Goal: Transaction & Acquisition: Purchase product/service

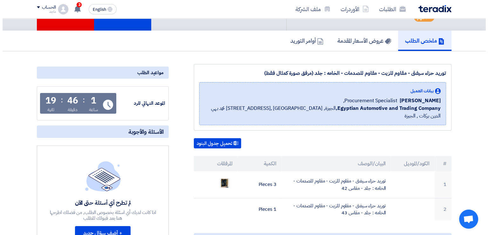
scroll to position [47, 0]
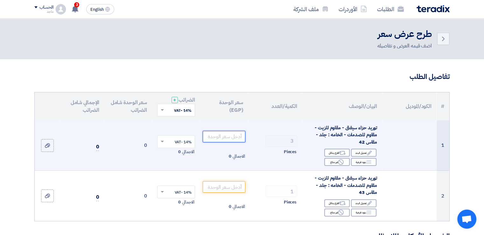
click at [217, 136] on input "number" at bounding box center [224, 136] width 43 height 11
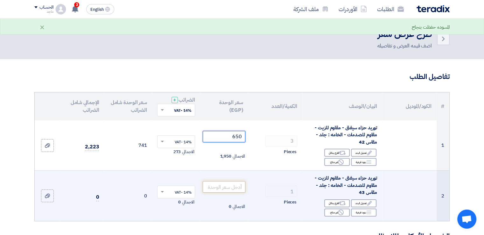
type input "650"
click at [215, 184] on input "number" at bounding box center [224, 186] width 43 height 11
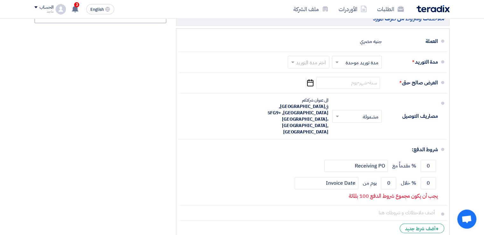
scroll to position [392, 0]
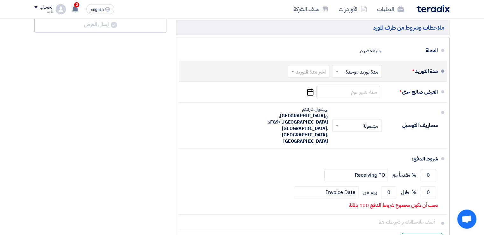
type input "650"
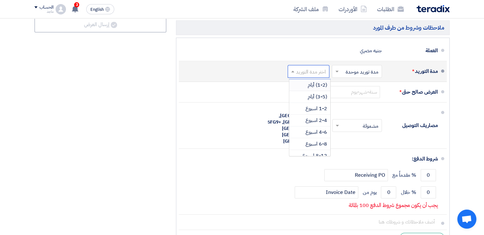
click at [293, 71] on span at bounding box center [292, 72] width 3 height 2
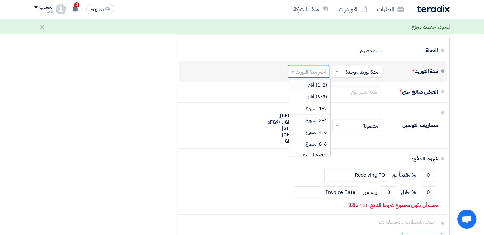
click at [306, 82] on div "(1-2) أيام" at bounding box center [309, 85] width 41 height 12
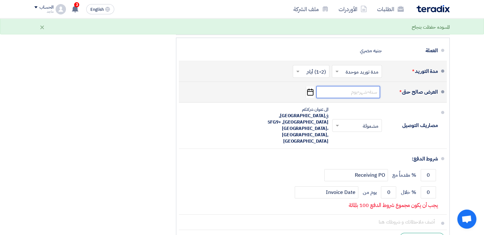
click at [353, 88] on input at bounding box center [348, 92] width 64 height 12
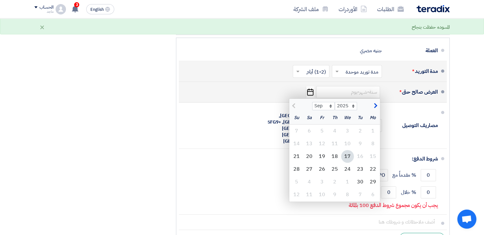
click at [347, 154] on div "17" at bounding box center [347, 156] width 13 height 13
type input "9/17/2025"
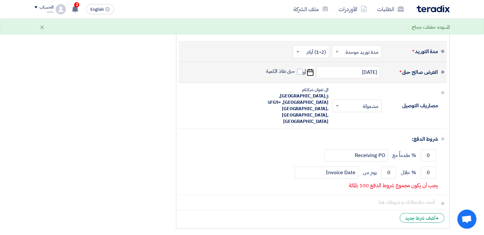
scroll to position [422, 0]
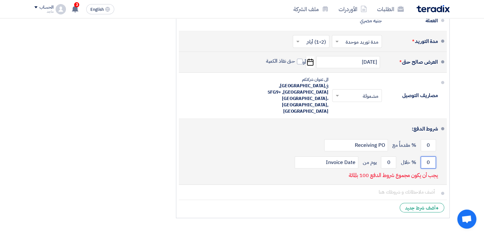
click at [422, 156] on input "0" at bounding box center [427, 162] width 15 height 12
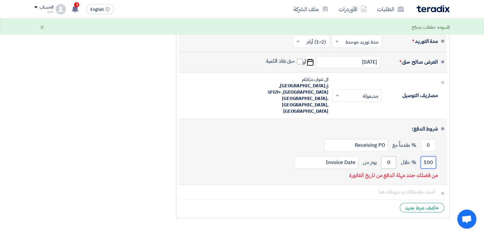
type input "100"
click at [384, 156] on input "0" at bounding box center [388, 162] width 15 height 12
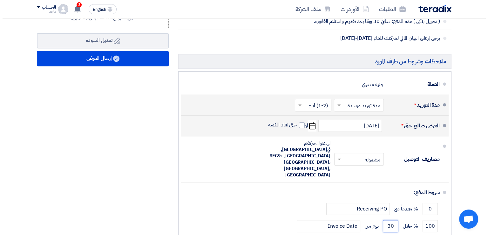
scroll to position [346, 0]
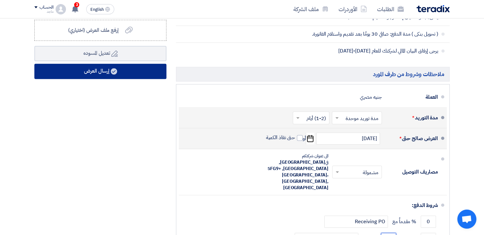
type input "30"
click at [102, 70] on button "إرسال العرض" at bounding box center [100, 71] width 132 height 15
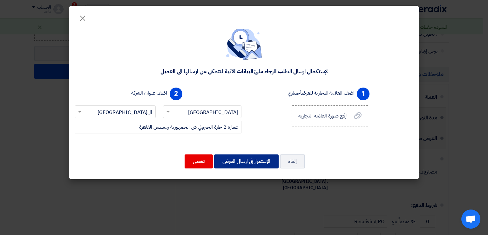
click at [242, 160] on button "الإستمرار في ارسال العرض" at bounding box center [246, 161] width 65 height 14
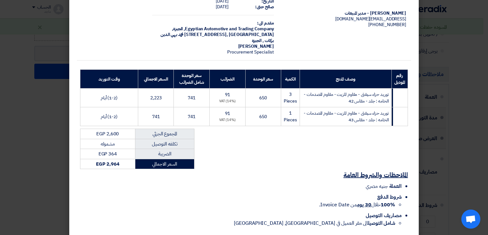
scroll to position [64, 0]
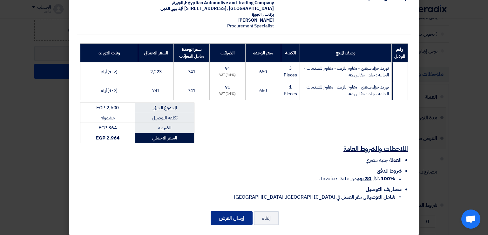
click at [233, 211] on button "إرسال العرض" at bounding box center [232, 218] width 42 height 14
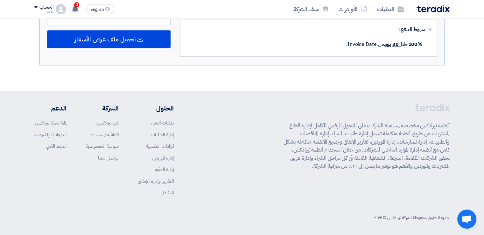
scroll to position [167, 0]
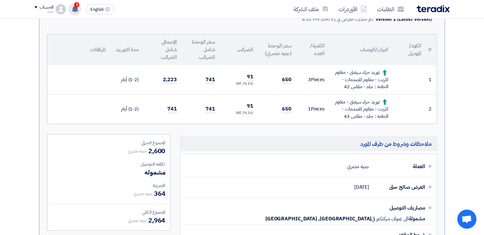
click at [77, 7] on use at bounding box center [75, 8] width 6 height 7
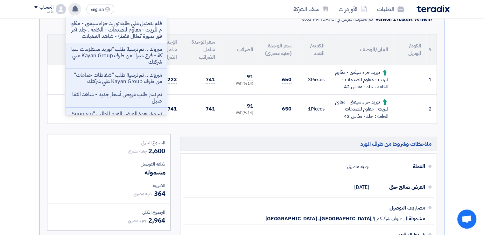
click at [137, 33] on p "قام بتعديل علي طلبه توريد حزاء سيفتى - مقاوم للزيت - مقاوم للصدمات - الخامه : ج…" at bounding box center [116, 29] width 91 height 19
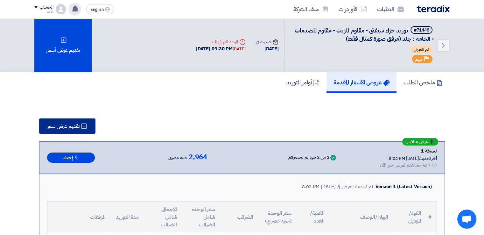
click at [82, 125] on icon at bounding box center [84, 126] width 6 height 6
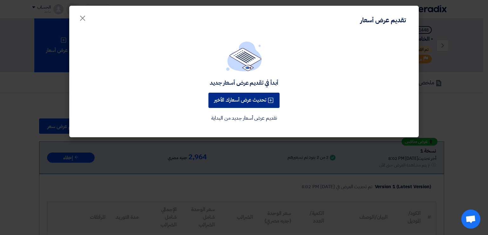
click at [244, 96] on button "تحديث عرض أسعارك الأخير" at bounding box center [244, 100] width 71 height 15
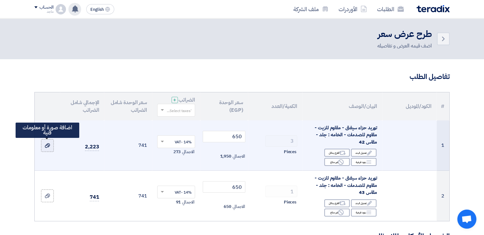
click at [46, 144] on icon at bounding box center [47, 145] width 5 height 5
click at [0, 0] on input "file" at bounding box center [0, 0] width 0 height 0
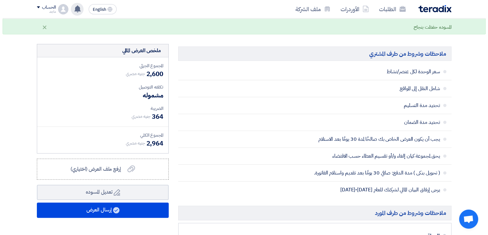
scroll to position [210, 0]
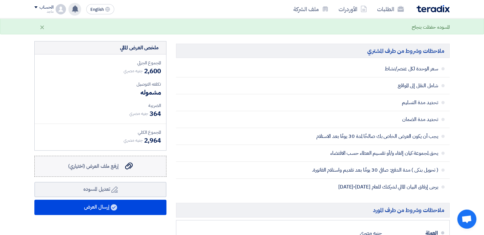
click at [117, 160] on label "إرفع ملف العرض (اختياري) إرفع ملف العرض (اختياري)" at bounding box center [100, 165] width 132 height 21
click at [0, 0] on input "إرفع ملف العرض (اختياري) إرفع ملف العرض (اختياري)" at bounding box center [0, 0] width 0 height 0
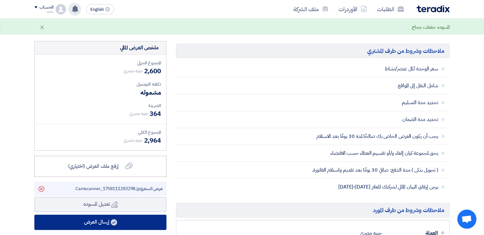
click at [130, 224] on button "إرسال العرض" at bounding box center [100, 221] width 132 height 15
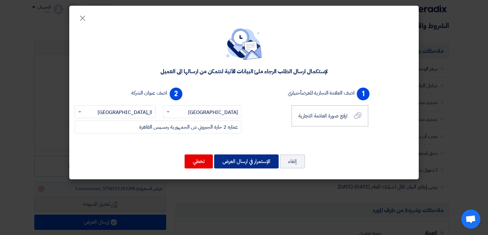
click at [247, 160] on button "الإستمرار في ارسال العرض" at bounding box center [246, 161] width 65 height 14
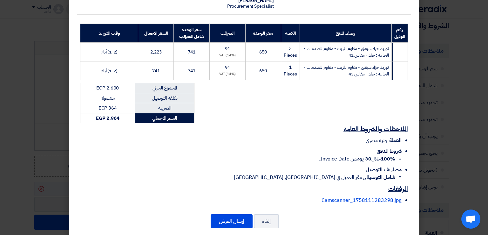
scroll to position [87, 0]
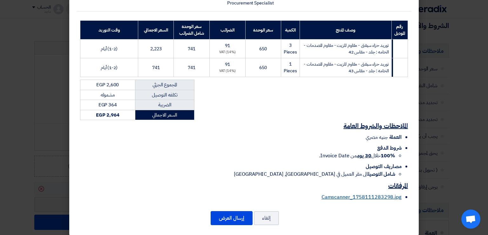
click at [372, 193] on link "Camscanner_1758111283298.jpg" at bounding box center [362, 197] width 80 height 8
click at [239, 212] on button "إرسال العرض" at bounding box center [232, 218] width 42 height 14
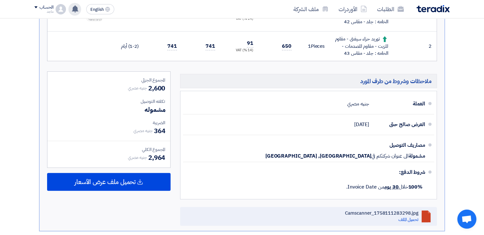
scroll to position [29, 0]
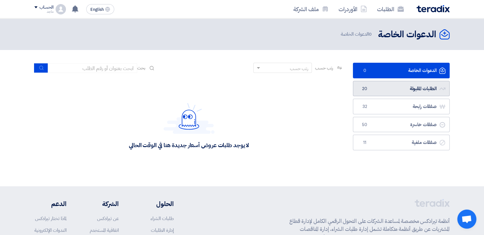
click at [383, 84] on link "الطلبات المقبولة الطلبات المقبولة 20" at bounding box center [401, 89] width 97 height 16
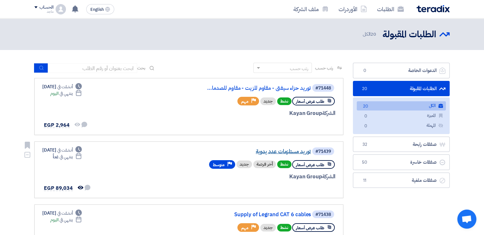
click at [290, 150] on link "توريد مستلزمات عدد يدوية" at bounding box center [246, 151] width 127 height 6
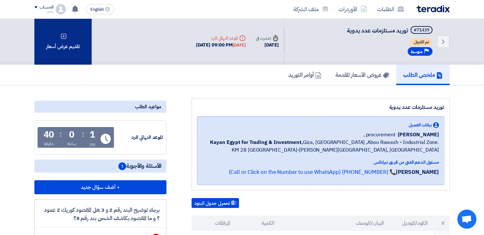
click at [75, 34] on div "تقديم عرض أسعار" at bounding box center [62, 41] width 57 height 46
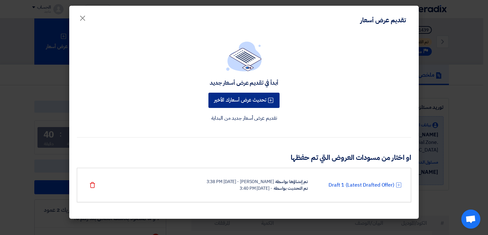
click at [233, 99] on button "تحديث عرض أسعارك الأخير" at bounding box center [244, 100] width 71 height 15
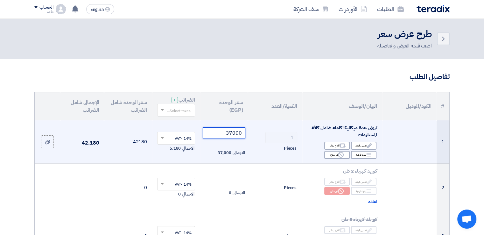
click at [223, 133] on input "37000" at bounding box center [224, 132] width 43 height 11
type input "3"
type input "27000"
click at [366, 143] on icon "Edit" at bounding box center [369, 145] width 6 height 6
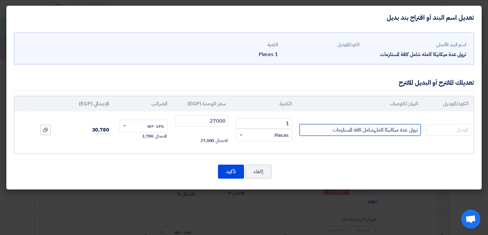
click at [319, 131] on input "ترولى عدة ميكانيكا كاملهشامل كافة المستلزمات" at bounding box center [360, 129] width 121 height 11
type input "ترولى عدة ميكانيكا كاملهشامل كافة المستلزمات ووكن"
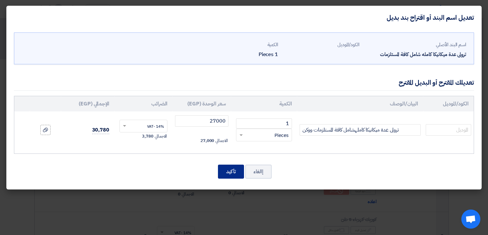
click at [233, 164] on button "تأكيد" at bounding box center [231, 171] width 26 height 14
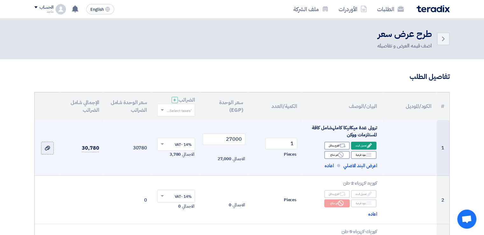
click at [47, 150] on icon at bounding box center [47, 147] width 5 height 5
click at [0, 0] on input "file" at bounding box center [0, 0] width 0 height 0
click at [47, 141] on use at bounding box center [47, 143] width 5 height 4
click at [0, 0] on input "file" at bounding box center [0, 0] width 0 height 0
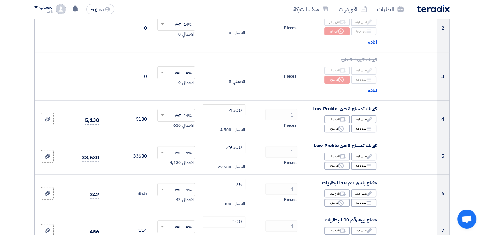
scroll to position [188, 0]
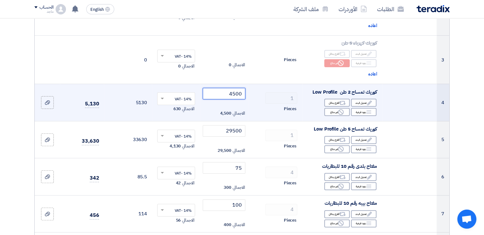
click at [224, 94] on input "4500" at bounding box center [224, 93] width 43 height 11
click at [357, 104] on div "Edit تعديل البند" at bounding box center [363, 103] width 25 height 8
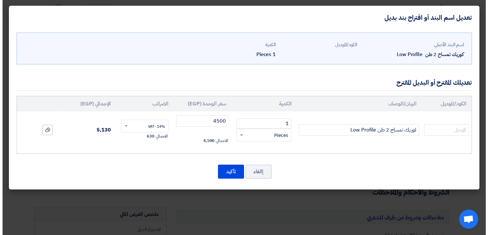
scroll to position [133, 0]
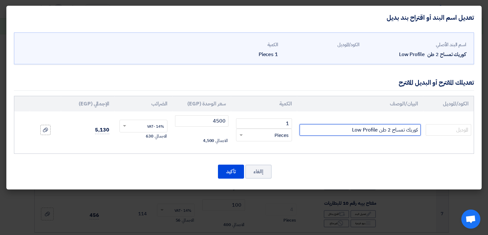
click at [328, 126] on input "كوريك تمساح 2 طن Low Profile" at bounding box center [360, 129] width 121 height 11
type input "كوريك تمساح 2 طن Low Profile قصير"
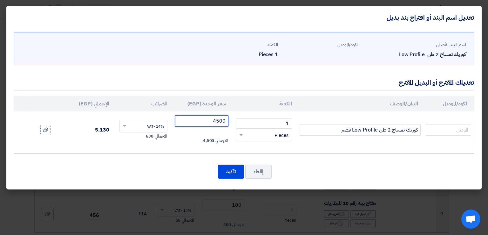
click at [208, 121] on input "4500" at bounding box center [201, 120] width 53 height 11
type input "4"
type input "5500"
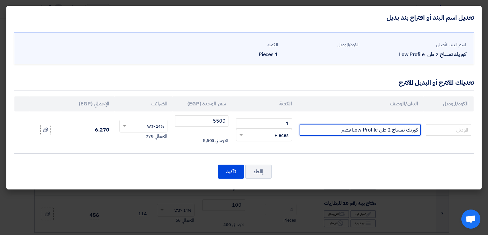
click at [333, 131] on input "كوريك تمساح 2 طن Low Profile قصير" at bounding box center [360, 129] width 121 height 11
type input "كوريك تمساح 2 طن Low Profile قصير ستيكو"
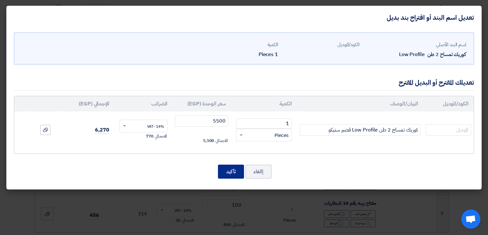
click at [230, 172] on button "تأكيد" at bounding box center [231, 171] width 26 height 14
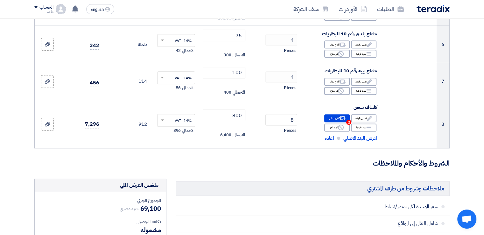
scroll to position [340, 0]
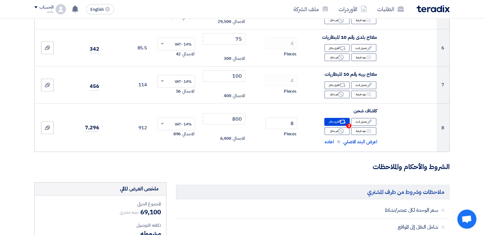
click at [48, 126] on form "تفاصيل الطلب # الكود/الموديل البيان/الوصف الكمية/العدد سعر الوحدة (EGP) الضرائب…" at bounding box center [241, 155] width 415 height 839
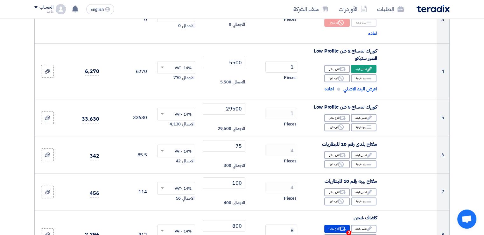
scroll to position [24, 0]
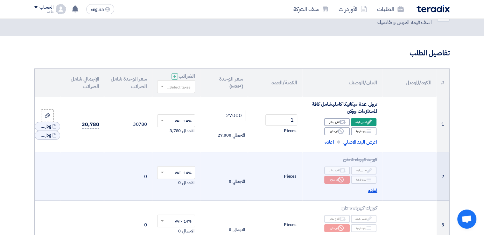
click at [373, 190] on span "اعاده" at bounding box center [372, 190] width 9 height 7
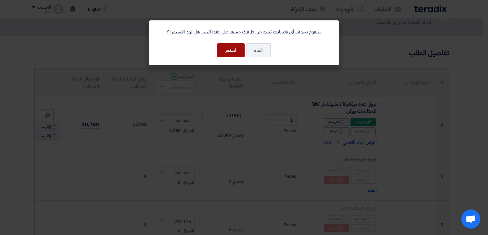
click at [233, 52] on button "استمر" at bounding box center [231, 50] width 28 height 14
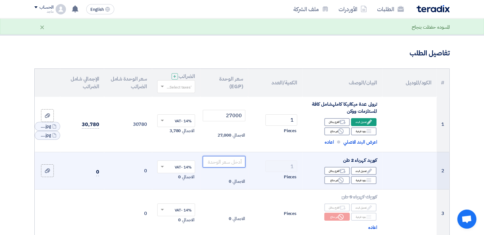
click at [216, 162] on input "number" at bounding box center [224, 161] width 43 height 11
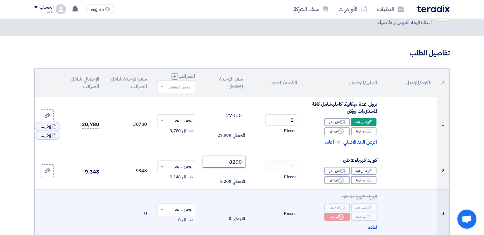
type input "8200"
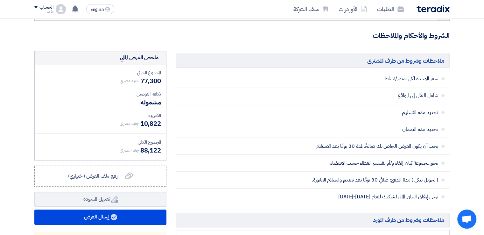
scroll to position [463, 0]
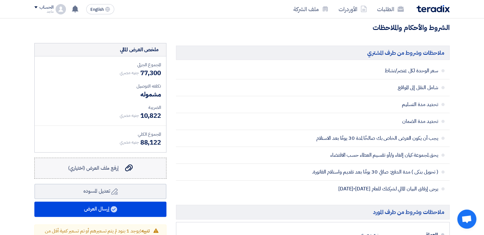
click at [130, 164] on icon "إرفع ملف العرض (اختياري)" at bounding box center [129, 168] width 8 height 8
click at [0, 0] on input "إرفع ملف العرض (اختياري) إرفع ملف العرض (اختياري)" at bounding box center [0, 0] width 0 height 0
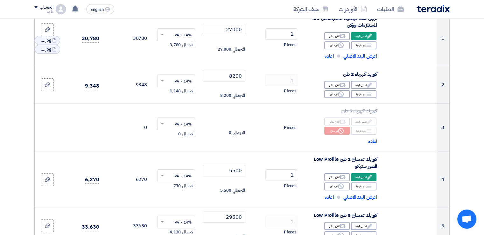
scroll to position [106, 0]
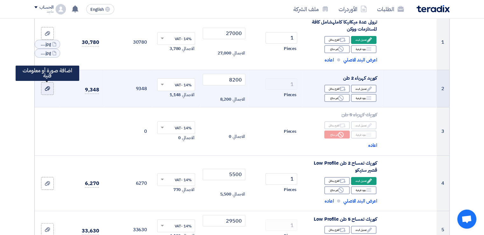
click at [50, 87] on div at bounding box center [47, 88] width 6 height 7
click at [0, 0] on input "file" at bounding box center [0, 0] width 0 height 0
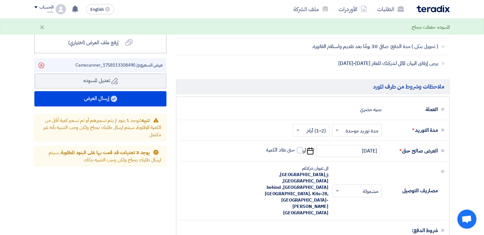
scroll to position [592, 0]
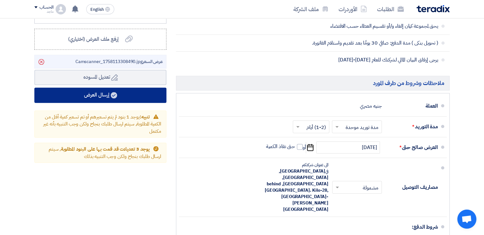
click at [144, 97] on button "إرسال العرض" at bounding box center [100, 94] width 132 height 15
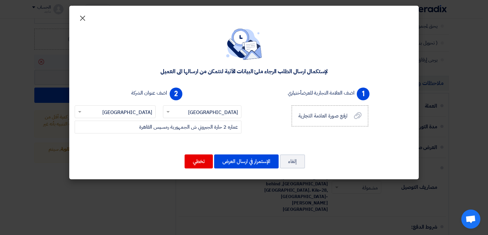
click at [83, 17] on span "×" at bounding box center [83, 17] width 8 height 19
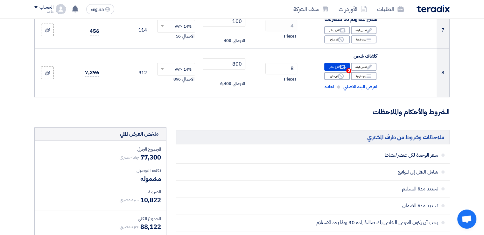
scroll to position [376, 0]
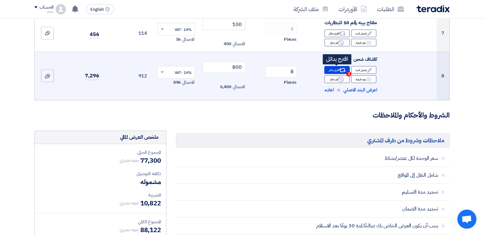
click at [348, 71] on span "2" at bounding box center [348, 73] width 5 height 5
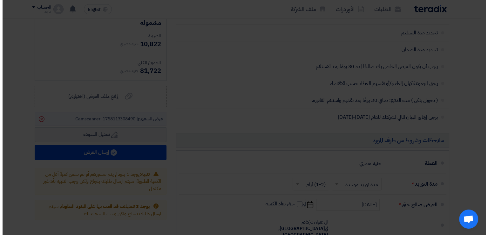
scroll to position [265, 0]
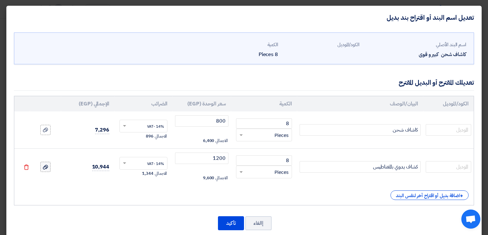
click at [48, 167] on icon at bounding box center [45, 166] width 5 height 5
click at [0, 0] on input "file" at bounding box center [0, 0] width 0 height 0
click at [226, 220] on button "تأكيد" at bounding box center [231, 223] width 26 height 14
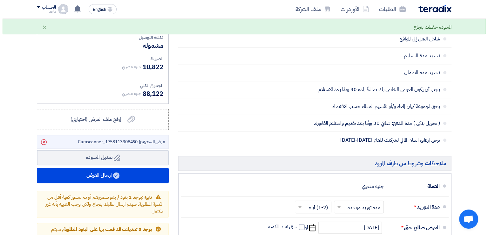
scroll to position [514, 0]
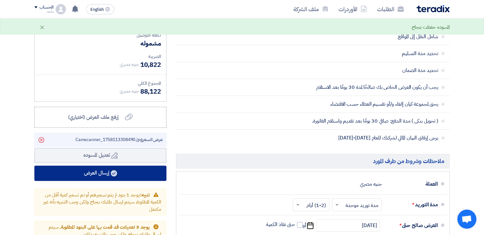
click at [127, 173] on button "إرسال العرض" at bounding box center [100, 172] width 132 height 15
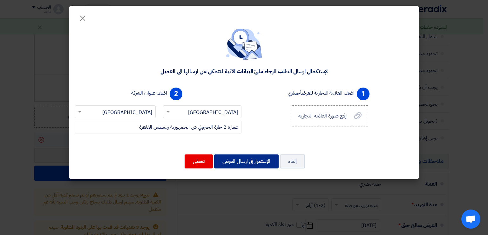
click at [249, 161] on button "الإستمرار في ارسال العرض" at bounding box center [246, 161] width 65 height 14
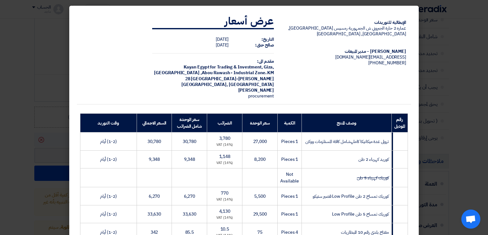
scroll to position [205, 0]
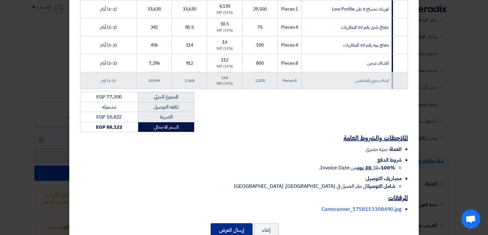
click at [225, 223] on button "إرسال العرض" at bounding box center [232, 230] width 42 height 14
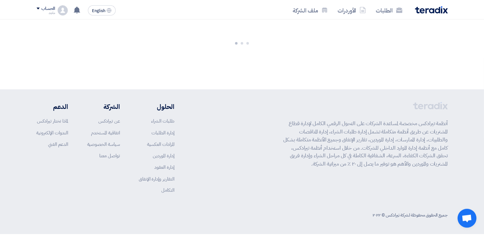
scroll to position [625, 0]
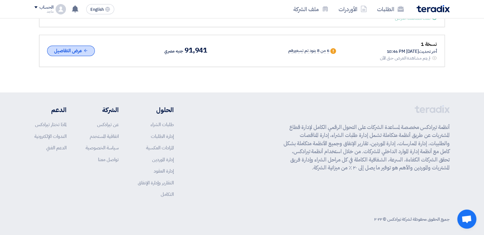
click at [75, 49] on button "عرض التفاصيل" at bounding box center [71, 50] width 48 height 10
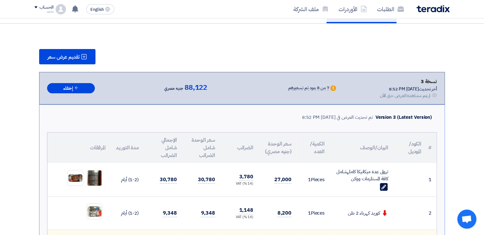
scroll to position [53, 0]
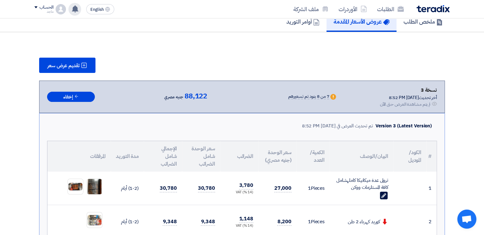
click at [77, 7] on use at bounding box center [75, 8] width 6 height 7
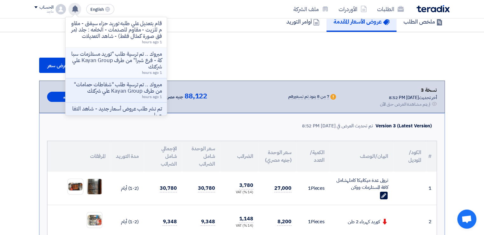
click at [129, 64] on p "مبروك .. تم ترسية طلب "توريد مستلزمات سباكة - فرع شبرا" من طرف Kayan Group علي …" at bounding box center [116, 60] width 91 height 19
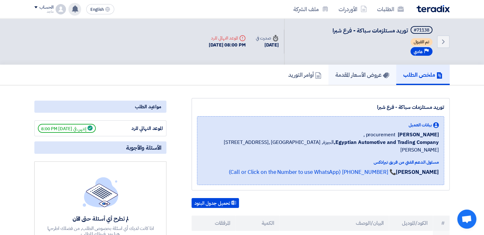
click at [359, 67] on link "عروض الأسعار المقدمة" at bounding box center [362, 75] width 68 height 20
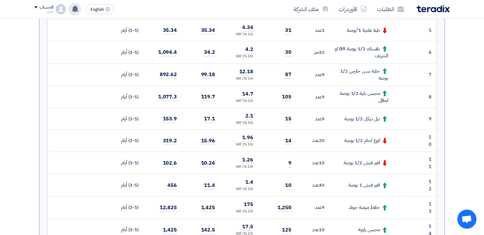
scroll to position [300, 0]
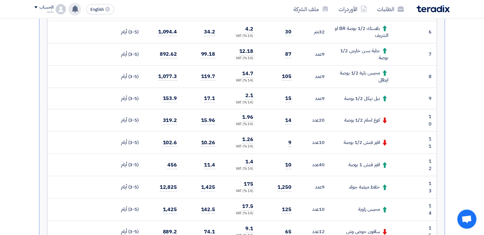
drag, startPoint x: 483, startPoint y: 69, endPoint x: 482, endPoint y: 80, distance: 11.5
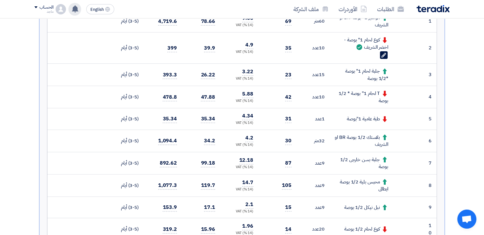
scroll to position [0, 0]
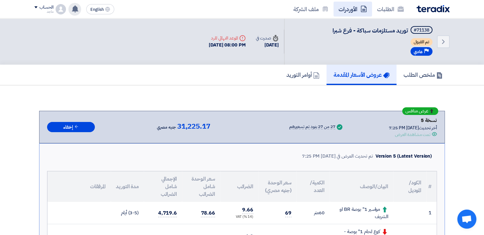
click at [350, 10] on link "الأوردرات" at bounding box center [352, 9] width 38 height 15
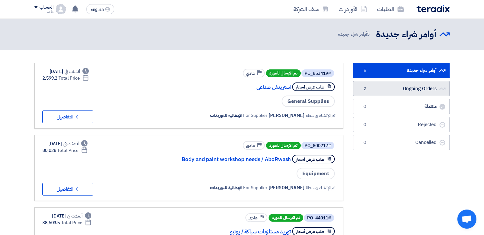
click at [377, 88] on link "Ongoing Orders Ongoing Orders 2" at bounding box center [401, 89] width 97 height 16
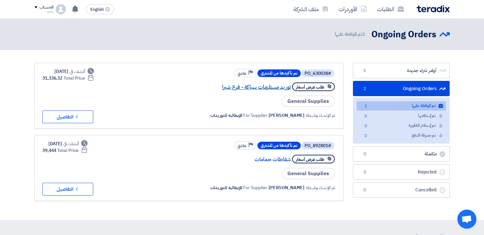
click at [272, 89] on link "توريد مستلزمات سباكة - فرع شبرا" at bounding box center [226, 87] width 127 height 6
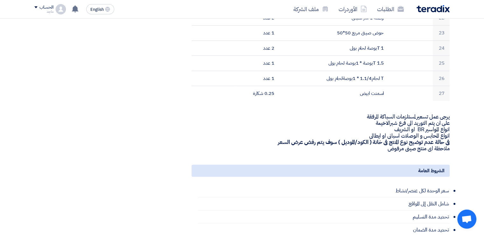
scroll to position [559, 0]
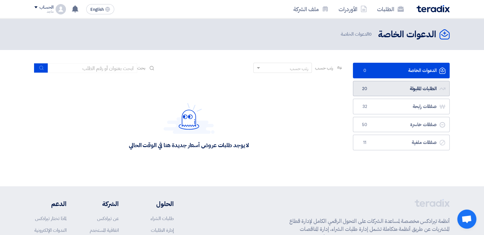
click at [361, 87] on span "20" at bounding box center [365, 89] width 8 height 6
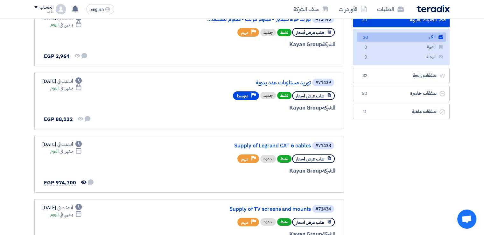
scroll to position [73, 0]
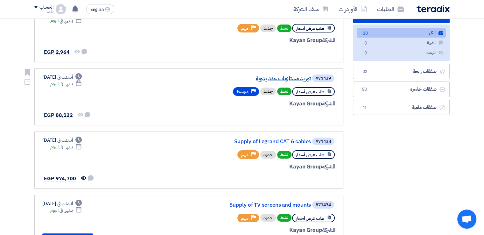
click at [283, 78] on link "توريد مستلزمات عدد يدوية" at bounding box center [246, 79] width 127 height 6
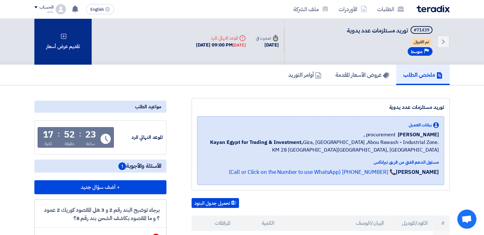
click at [71, 26] on div "تقديم عرض أسعار" at bounding box center [62, 41] width 57 height 46
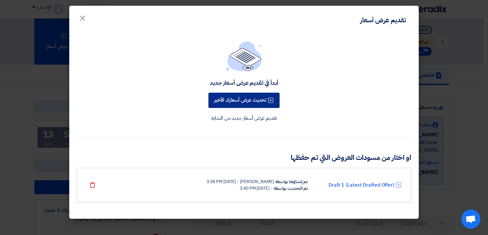
click at [251, 101] on button "تحديث عرض أسعارك الأخير" at bounding box center [244, 100] width 71 height 15
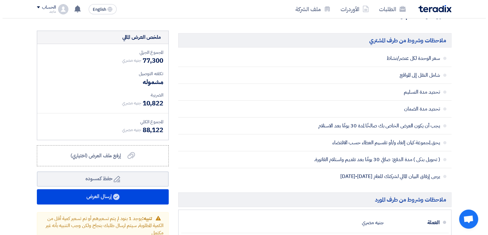
scroll to position [489, 0]
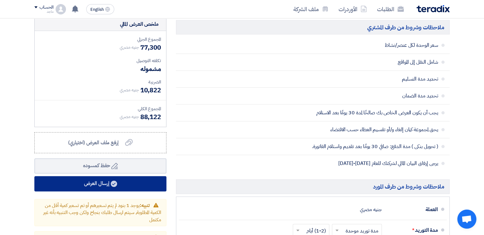
click at [144, 185] on button "إرسال العرض" at bounding box center [100, 183] width 132 height 15
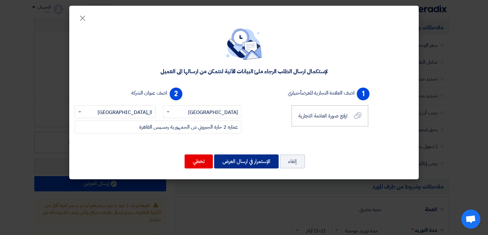
click at [239, 160] on button "الإستمرار في ارسال العرض" at bounding box center [246, 161] width 65 height 14
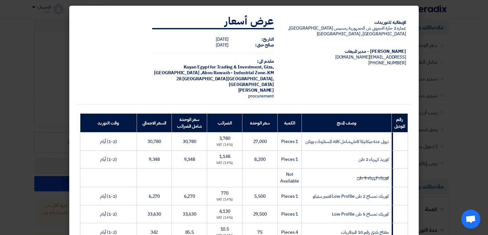
scroll to position [194, 0]
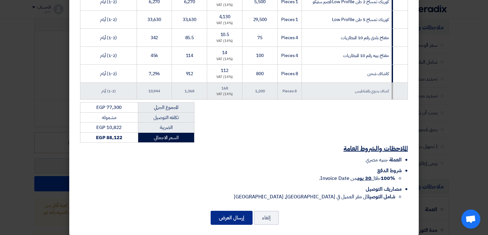
click at [221, 210] on button "إرسال العرض" at bounding box center [232, 217] width 42 height 14
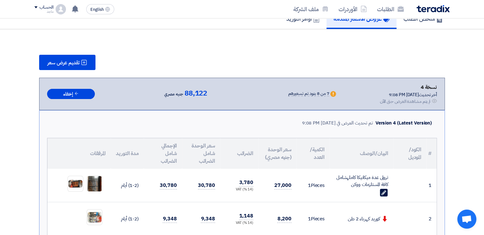
scroll to position [664, 0]
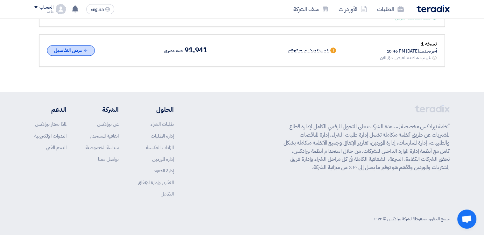
click at [67, 49] on button "عرض التفاصيل" at bounding box center [71, 50] width 48 height 10
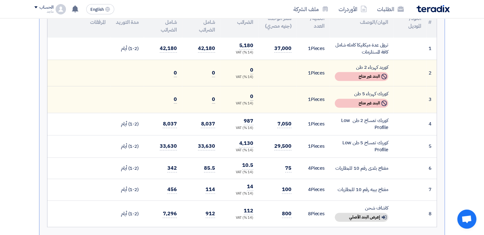
scroll to position [749, 0]
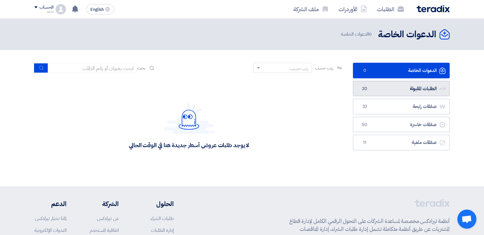
click at [362, 87] on span "20" at bounding box center [365, 89] width 8 height 6
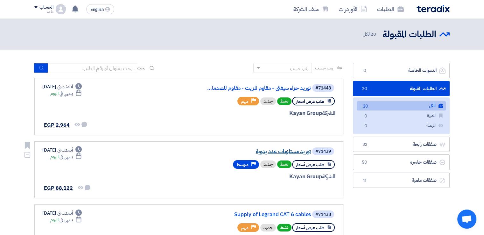
click at [266, 150] on link "توريد مستلزمات عدد يدوية" at bounding box center [246, 151] width 127 height 6
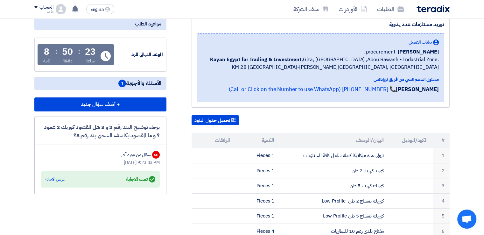
scroll to position [86, 0]
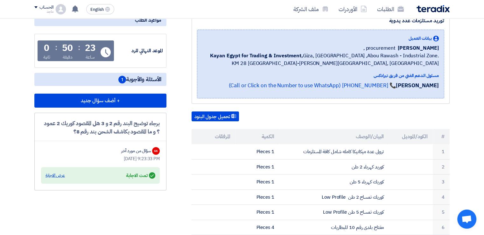
click at [56, 174] on div "عرض الاجابة" at bounding box center [54, 175] width 19 height 6
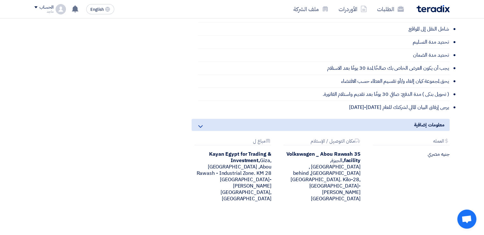
scroll to position [0, 0]
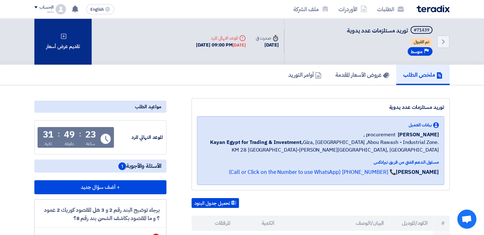
click at [37, 34] on div "تقديم عرض أسعار" at bounding box center [62, 41] width 57 height 46
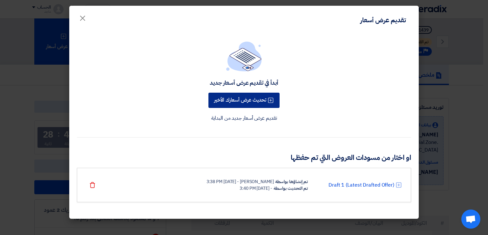
click at [240, 99] on button "تحديث عرض أسعارك الأخير" at bounding box center [244, 100] width 71 height 15
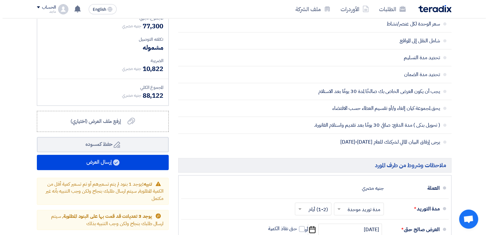
scroll to position [511, 0]
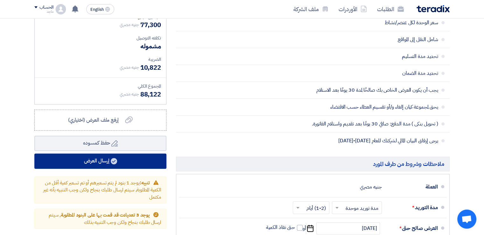
click at [136, 161] on button "إرسال العرض" at bounding box center [100, 160] width 132 height 15
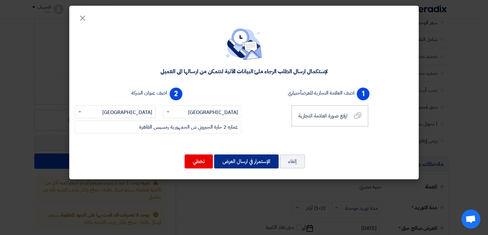
click at [238, 159] on button "الإستمرار في ارسال العرض" at bounding box center [246, 161] width 65 height 14
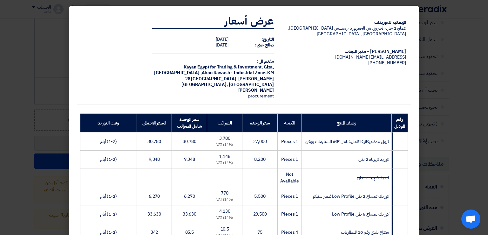
scroll to position [194, 0]
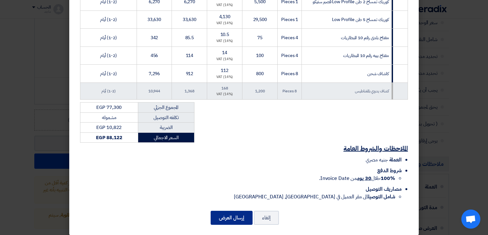
click at [242, 210] on button "إرسال العرض" at bounding box center [232, 217] width 42 height 14
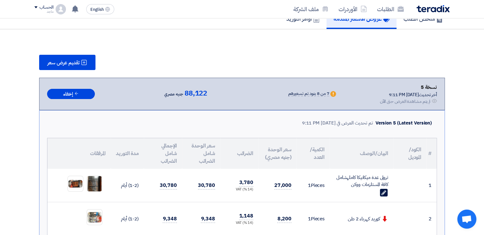
scroll to position [704, 0]
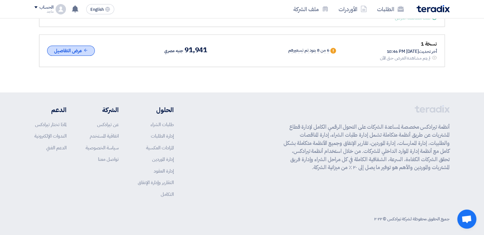
click at [66, 47] on button "عرض التفاصيل" at bounding box center [71, 50] width 48 height 10
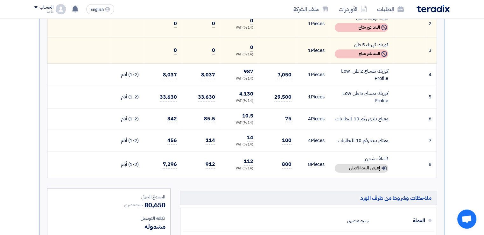
scroll to position [850, 0]
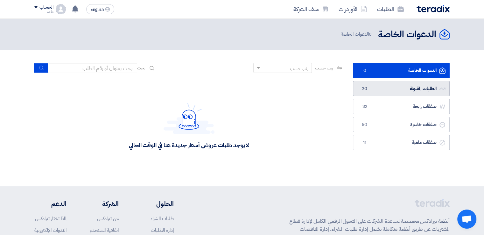
click at [380, 87] on link "الطلبات المقبولة الطلبات المقبولة 20" at bounding box center [401, 89] width 97 height 16
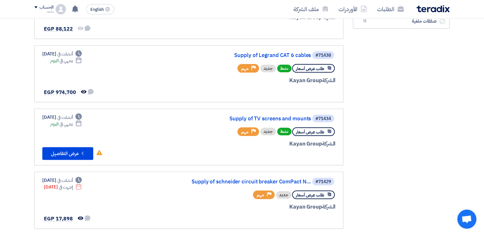
scroll to position [162, 0]
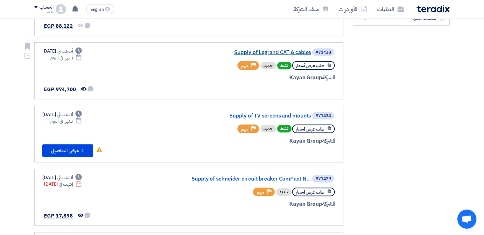
click at [255, 52] on link "Supply of Legrand CAT 6 cables" at bounding box center [246, 53] width 127 height 6
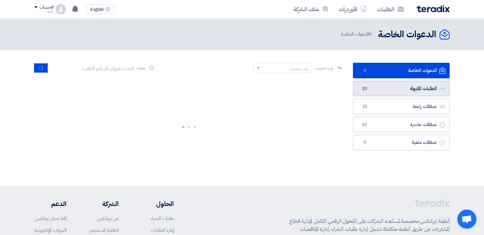
click at [376, 89] on link "الطلبات المقبولة الطلبات المقبولة 20" at bounding box center [401, 89] width 97 height 16
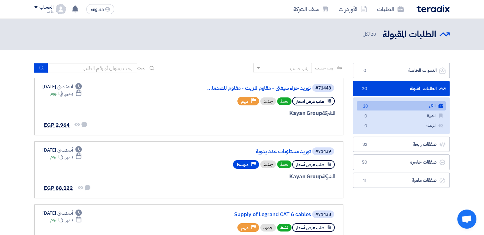
click at [375, 106] on link "الكل الكل 20" at bounding box center [400, 105] width 89 height 9
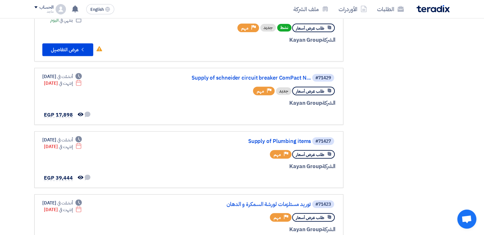
scroll to position [266, 0]
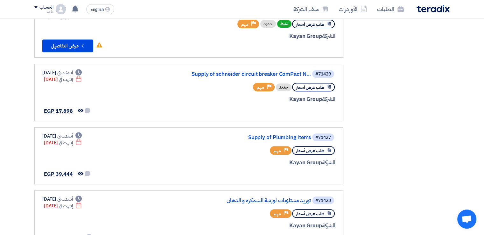
drag, startPoint x: 482, startPoint y: 148, endPoint x: 481, endPoint y: 166, distance: 18.2
click at [481, 166] on section "الدعوات الخاصة الدعوات الخاصة 0 الطلبات المقبولة الطلبات المقبولة 20 الكل الكل …" at bounding box center [242, 127] width 484 height 688
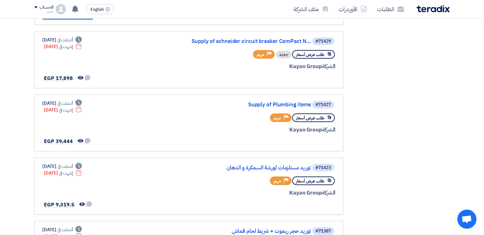
scroll to position [305, 0]
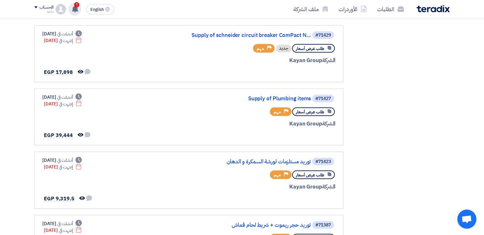
click at [76, 6] on span "1" at bounding box center [76, 4] width 5 height 5
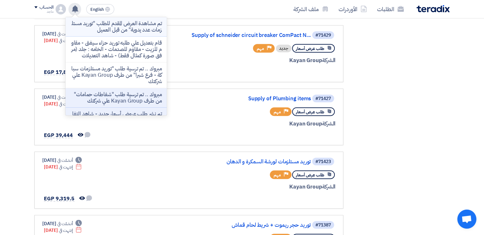
click at [114, 23] on p "تم مشاهدة العرض المقدم للطلب "توريد مستلزمات عدد يدوية" من قبل العميل" at bounding box center [116, 26] width 91 height 13
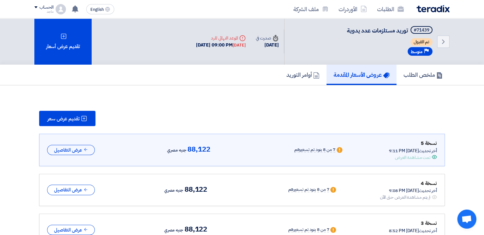
scroll to position [31, 0]
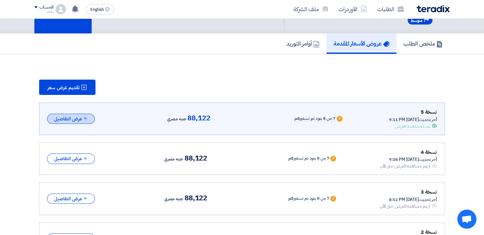
click at [80, 116] on button "عرض التفاصيل" at bounding box center [71, 119] width 48 height 10
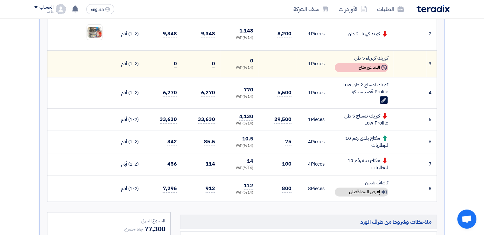
scroll to position [244, 0]
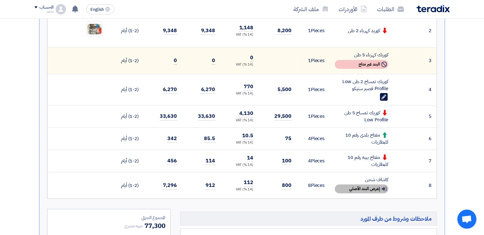
click at [376, 185] on div "Show details إعرض البند الأصلي" at bounding box center [361, 188] width 53 height 9
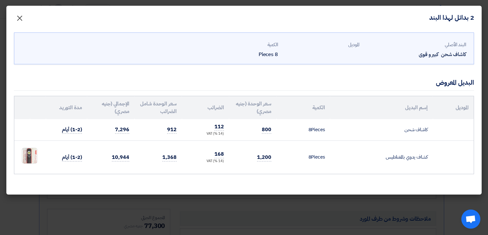
click at [19, 18] on span "×" at bounding box center [20, 17] width 8 height 19
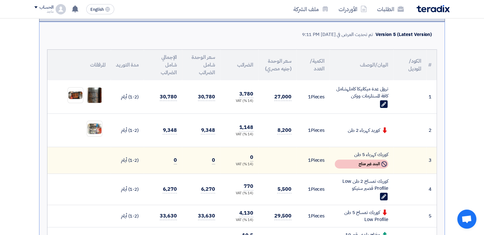
scroll to position [145, 0]
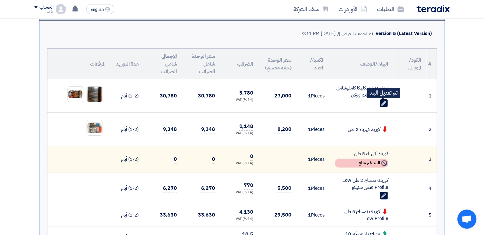
click at [383, 102] on use at bounding box center [383, 102] width 5 height 5
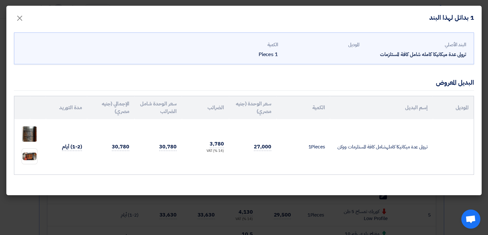
click at [335, 146] on td "ترولى عدة ميكانيكا كاملهشامل كافة المستلزمات ووكن" at bounding box center [381, 146] width 103 height 55
click at [336, 145] on td "ترولى عدة ميكانيكا كاملهشامل كافة المستلزمات ووكن" at bounding box center [381, 146] width 103 height 55
click at [19, 17] on span "×" at bounding box center [20, 17] width 8 height 19
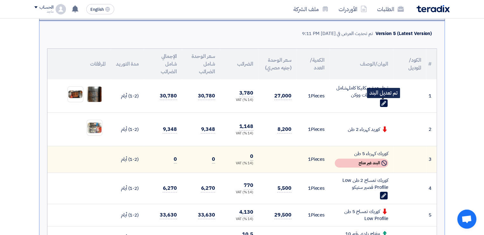
click at [384, 101] on use at bounding box center [383, 102] width 5 height 5
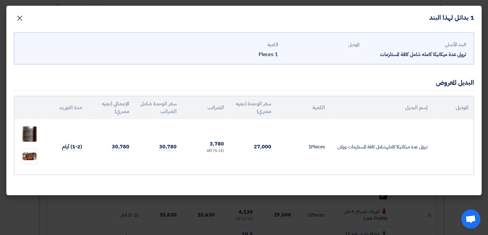
click at [18, 18] on span "×" at bounding box center [20, 17] width 8 height 19
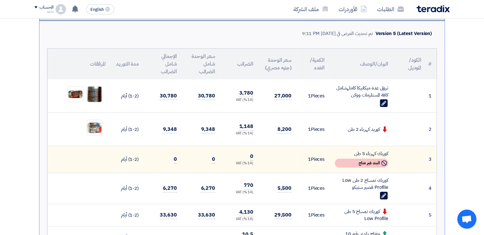
scroll to position [0, 0]
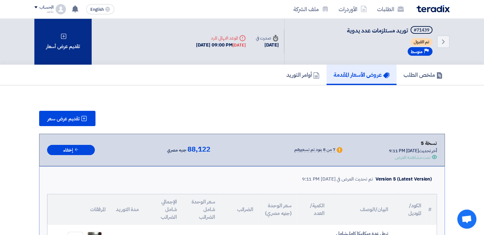
click at [82, 40] on div "تقديم عرض أسعار" at bounding box center [62, 41] width 57 height 46
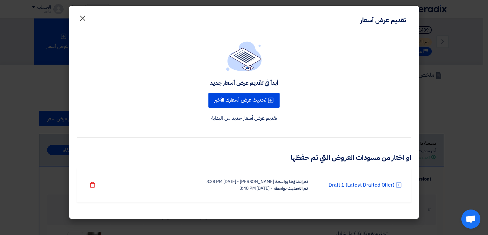
click at [83, 17] on span "×" at bounding box center [83, 17] width 8 height 19
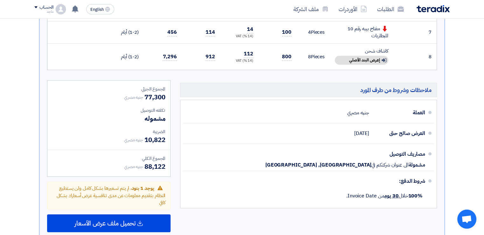
scroll to position [513, 0]
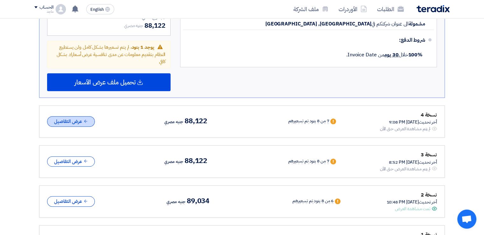
click at [83, 117] on button "عرض التفاصيل" at bounding box center [71, 121] width 48 height 10
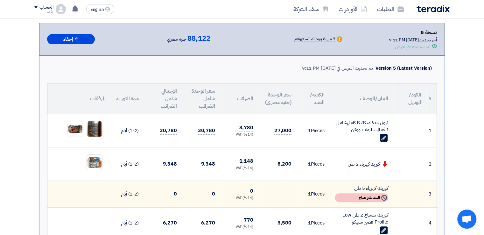
scroll to position [126, 0]
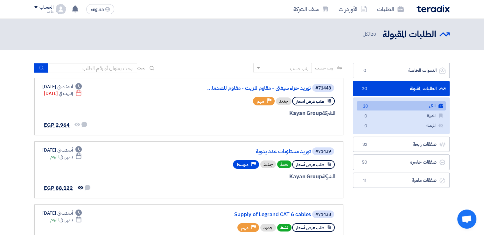
click at [183, 19] on header "الطلبات المقبولة الطلبات المقبولة 20 الكل" at bounding box center [242, 33] width 484 height 31
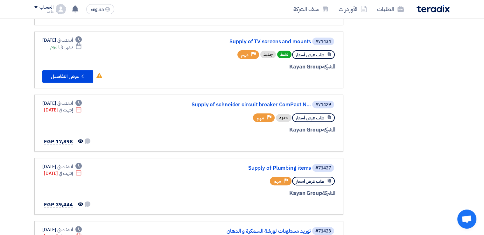
scroll to position [237, 0]
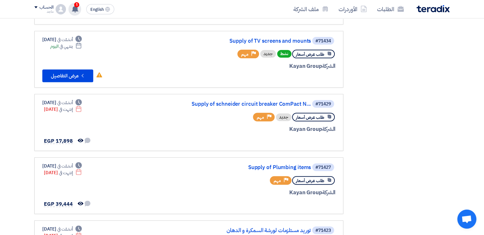
click at [75, 5] on span "1" at bounding box center [76, 4] width 5 height 5
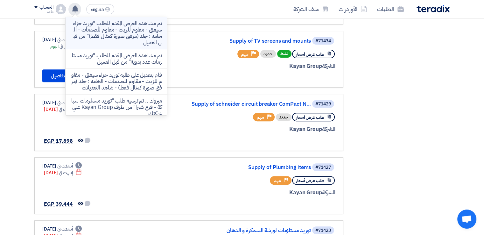
click at [93, 33] on p "تم مشاهدة العرض المقدم للطلب "توريد حزاء سيفتى - مقاوم للزيت - مقاوم للصدمات - …" at bounding box center [116, 32] width 91 height 25
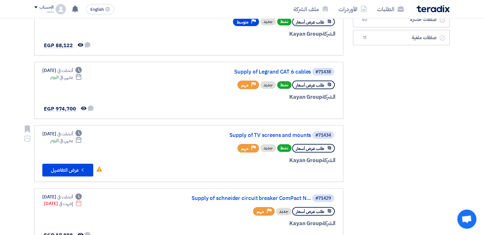
scroll to position [165, 0]
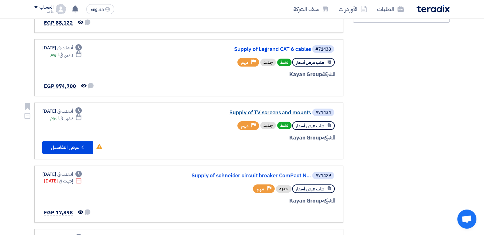
click at [261, 111] on link "Supply of TV screens and mounts" at bounding box center [246, 113] width 127 height 6
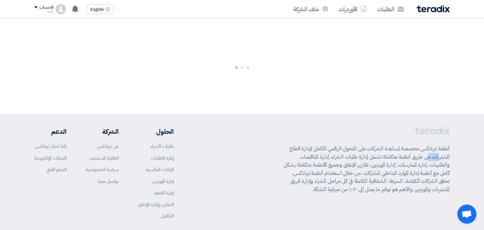
click at [261, 111] on app-shell "الطلبات الأوردرات ملف الشركة English EN تم مشاهدة العرض المقدم للطلب "توريد مست…" at bounding box center [242, 138] width 484 height 241
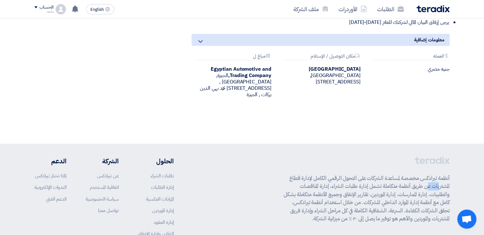
scroll to position [474, 0]
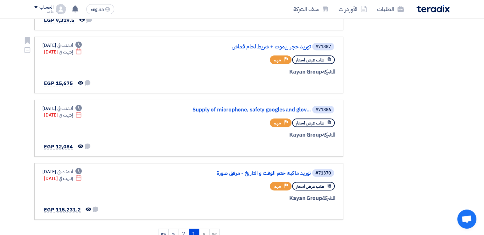
scroll to position [483, 0]
click at [269, 107] on link "Supply of microphone, safety googles and glov..." at bounding box center [246, 110] width 127 height 6
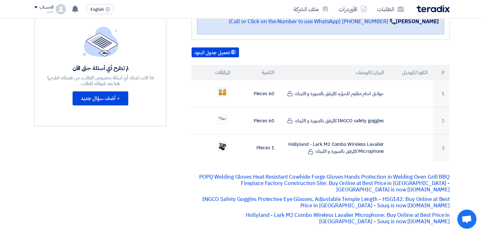
scroll to position [139, 0]
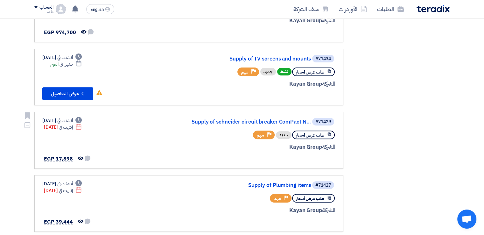
scroll to position [221, 0]
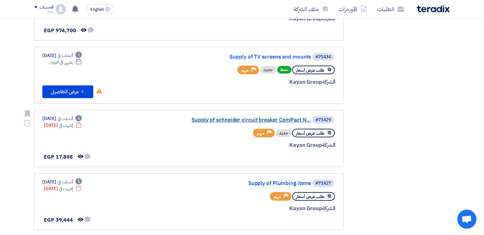
click at [210, 120] on link "Supply of schneider circuit breaker ComPact N..." at bounding box center [246, 120] width 127 height 6
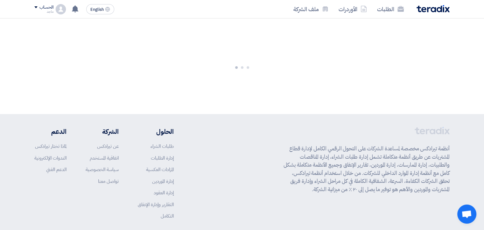
click at [210, 120] on footer "أنظمة تيرادكس مخصصة لمساعدة الشركات على التحول الرقمي الكامل لإدارة قطاع المشتر…" at bounding box center [242, 187] width 484 height 146
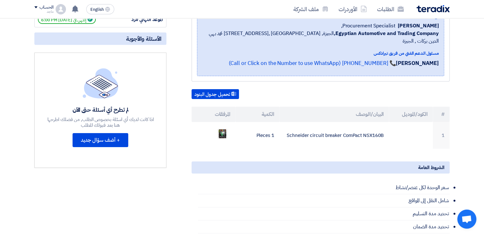
scroll to position [100, 0]
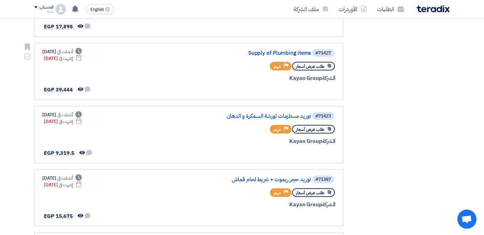
scroll to position [450, 0]
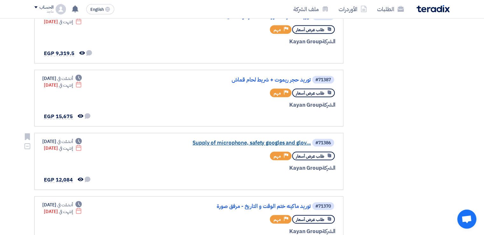
click at [230, 140] on link "Supply of microphone, safety googles and glov..." at bounding box center [246, 143] width 127 height 6
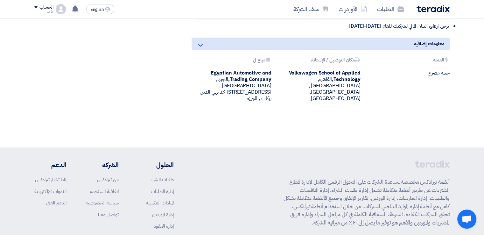
scroll to position [516, 0]
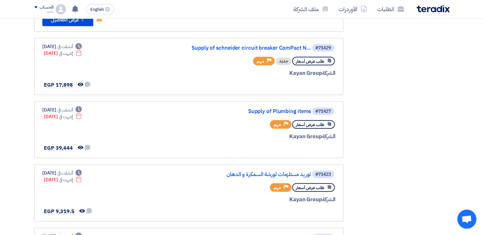
scroll to position [293, 0]
click at [263, 110] on link "Supply of Plumbing items" at bounding box center [246, 111] width 127 height 6
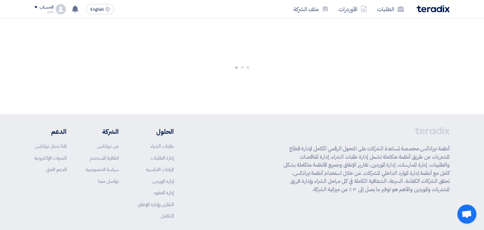
click at [263, 110] on app-shell "الطلبات الأوردرات ملف الشركة English EN تم مشاهدة العرض المقدم للطلب "توريد حزا…" at bounding box center [242, 138] width 484 height 241
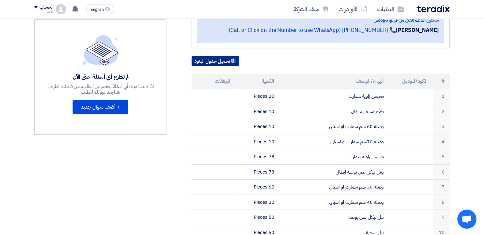
scroll to position [142, 0]
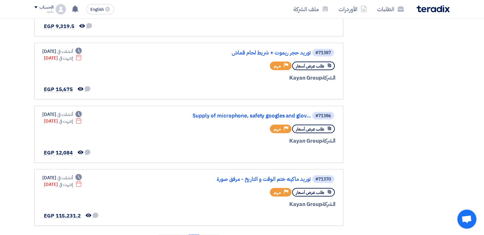
scroll to position [477, 0]
click at [230, 113] on link "Supply of microphone, safety googles and glov..." at bounding box center [246, 116] width 127 height 6
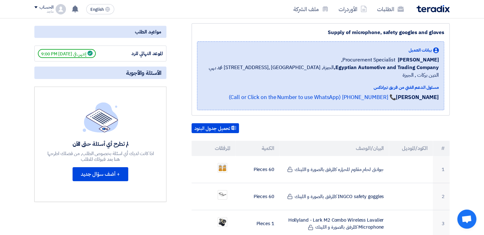
scroll to position [114, 0]
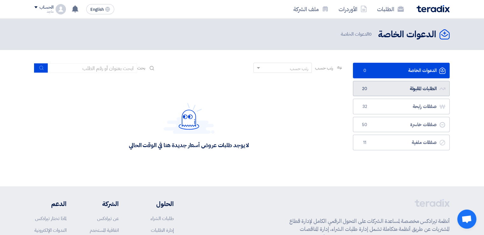
click at [371, 88] on link "الطلبات المقبولة الطلبات المقبولة 20" at bounding box center [401, 89] width 97 height 16
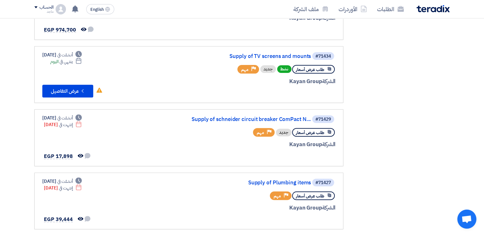
scroll to position [223, 0]
